Goal: Navigation & Orientation: Find specific page/section

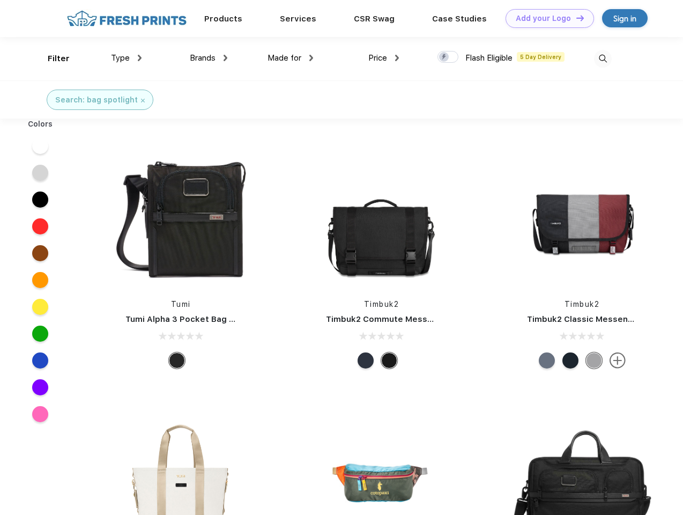
click at [546, 18] on link "Add your Logo Design Tool" at bounding box center [550, 18] width 88 height 19
click at [0, 0] on div "Design Tool" at bounding box center [0, 0] width 0 height 0
click at [575, 18] on link "Add your Logo Design Tool" at bounding box center [550, 18] width 88 height 19
click at [51, 58] on div "Filter" at bounding box center [59, 59] width 22 height 12
click at [127, 58] on span "Type" at bounding box center [120, 58] width 19 height 10
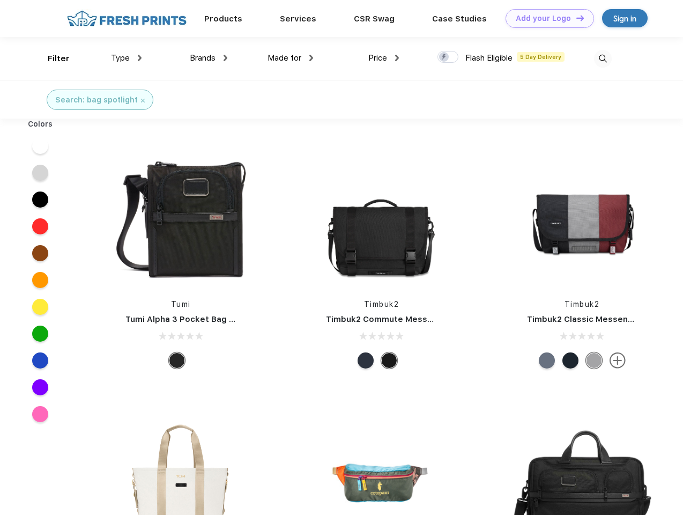
click at [209, 58] on span "Brands" at bounding box center [203, 58] width 26 height 10
click at [291, 58] on span "Made for" at bounding box center [285, 58] width 34 height 10
click at [384, 58] on span "Price" at bounding box center [377, 58] width 19 height 10
click at [448, 57] on div at bounding box center [448, 57] width 21 height 12
click at [445, 57] on input "checkbox" at bounding box center [441, 53] width 7 height 7
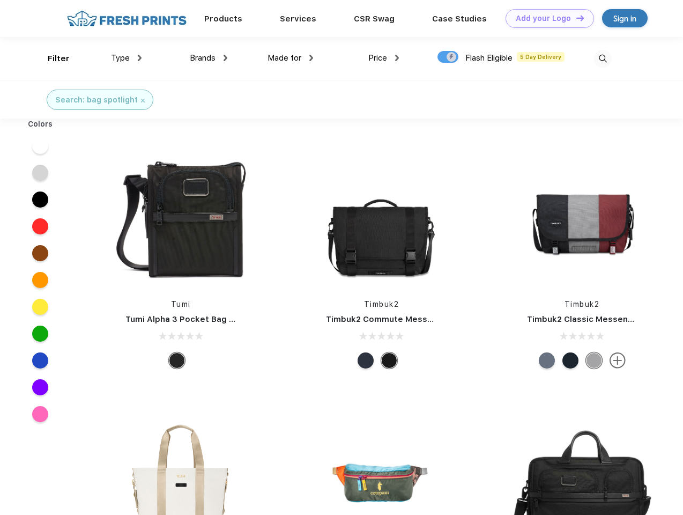
click at [603, 58] on img at bounding box center [603, 59] width 18 height 18
